Goal: Answer question/provide support

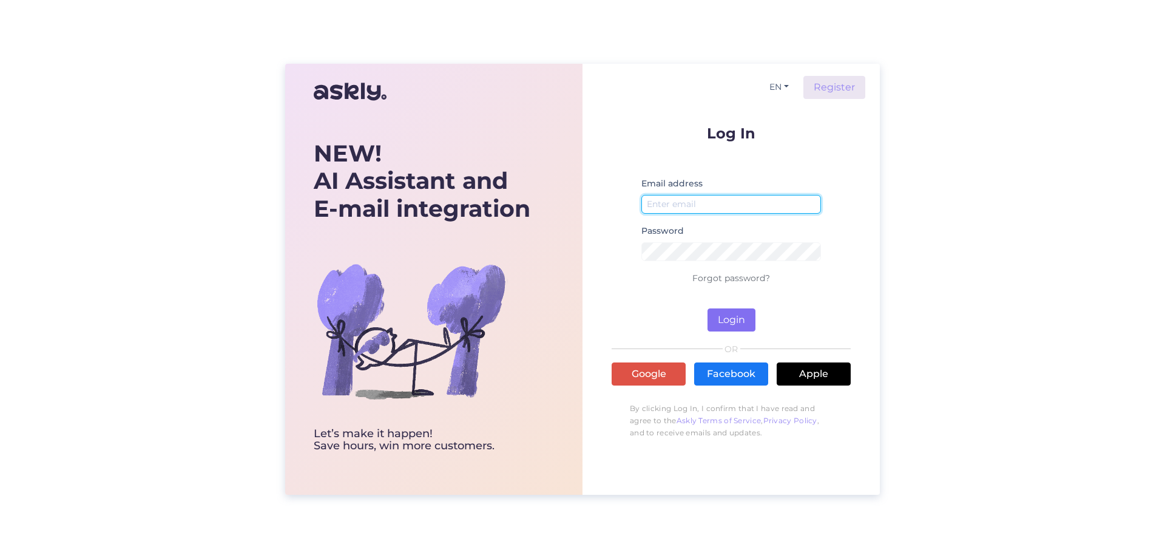
type input "[EMAIL_ADDRESS][DOMAIN_NAME]"
click at [729, 321] on button "Login" at bounding box center [732, 319] width 48 height 23
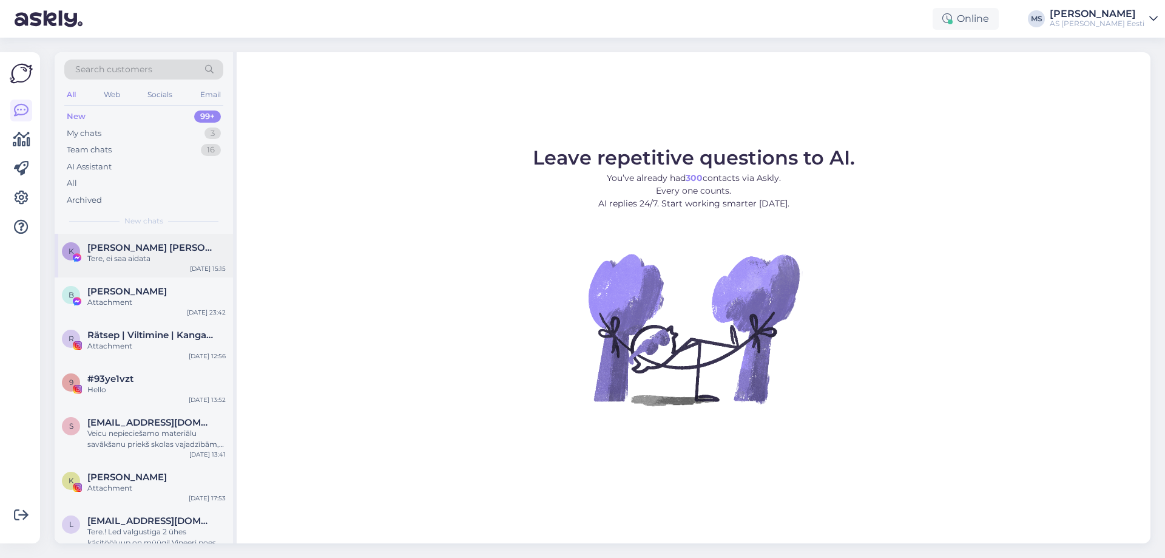
click at [161, 252] on div "[PERSON_NAME] [PERSON_NAME]" at bounding box center [156, 247] width 138 height 11
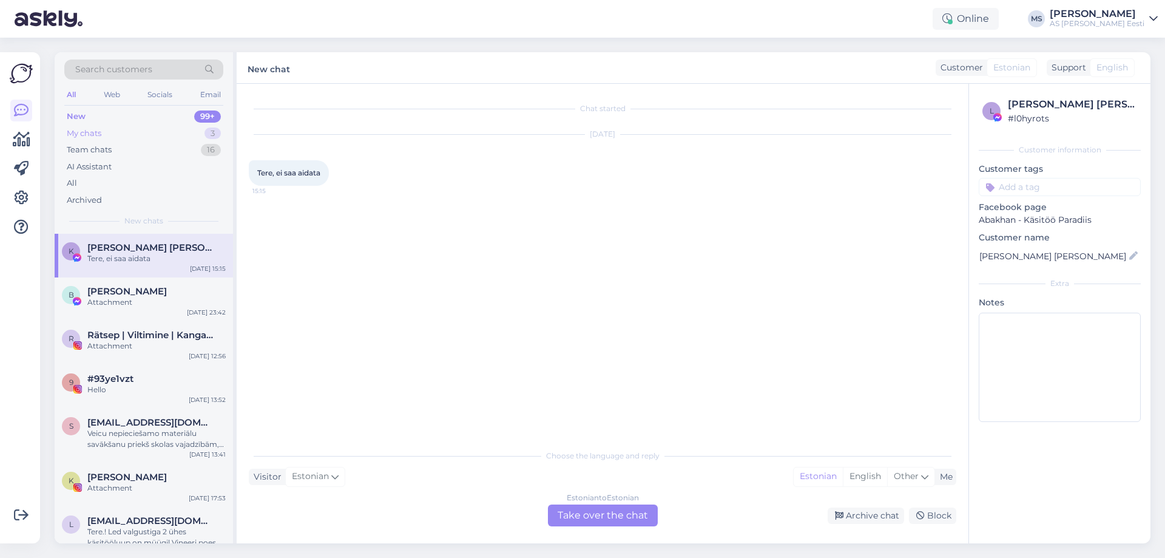
click at [214, 125] on div "My chats 3" at bounding box center [143, 133] width 159 height 17
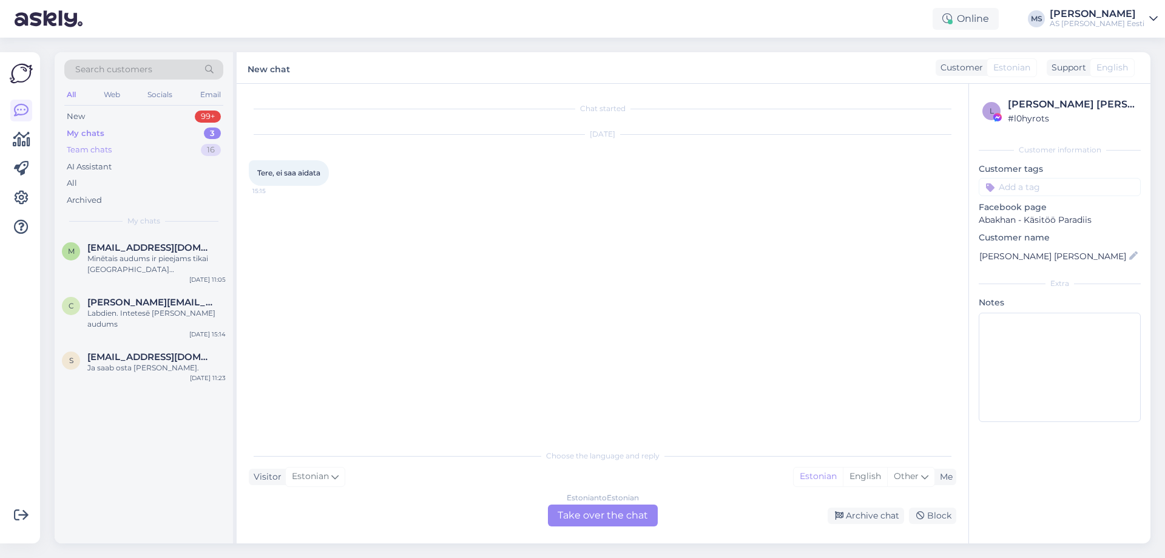
click at [211, 152] on div "16" at bounding box center [211, 150] width 20 height 12
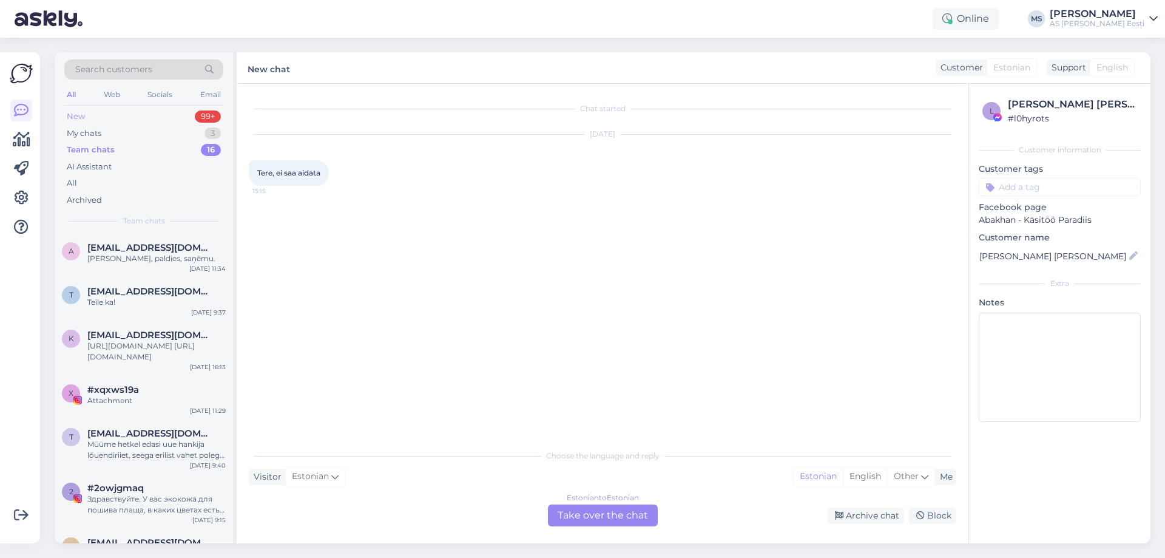
click at [181, 118] on div "New 99+" at bounding box center [143, 116] width 159 height 17
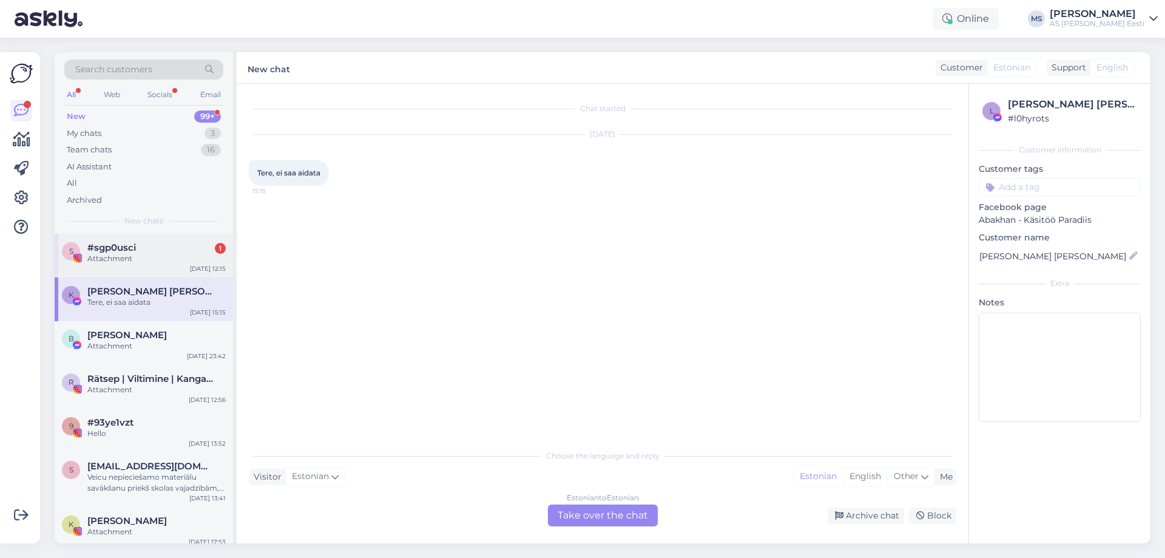
click at [177, 255] on div "Attachment" at bounding box center [156, 258] width 138 height 11
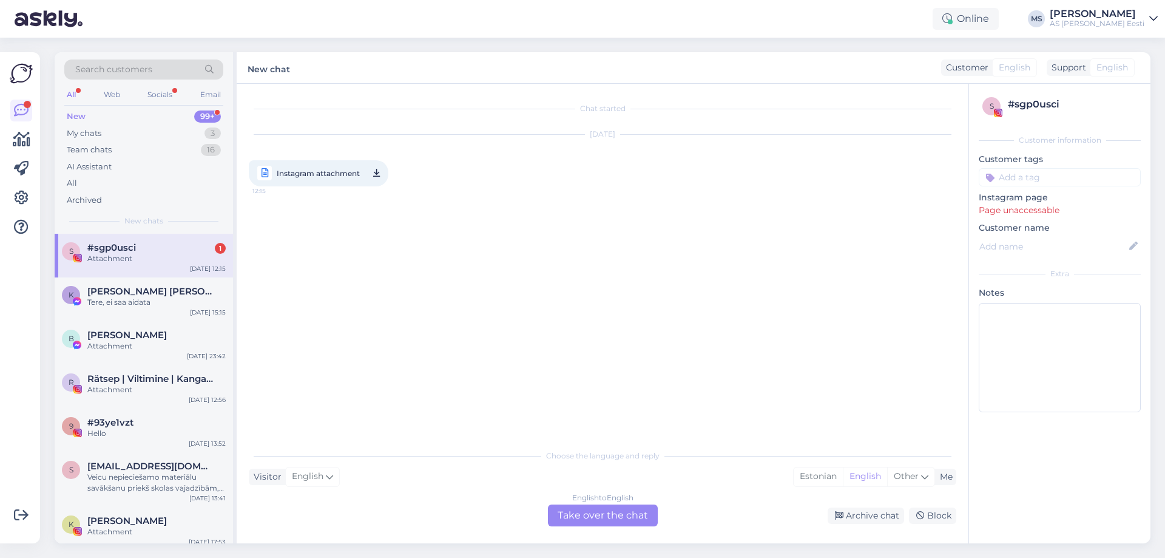
click at [301, 174] on span "Instagram attachment" at bounding box center [318, 173] width 83 height 15
click at [188, 252] on div "#sgp0usci 1" at bounding box center [156, 247] width 138 height 11
click at [583, 524] on div "English to English Take over the chat" at bounding box center [603, 515] width 110 height 22
